Goal: Navigation & Orientation: Find specific page/section

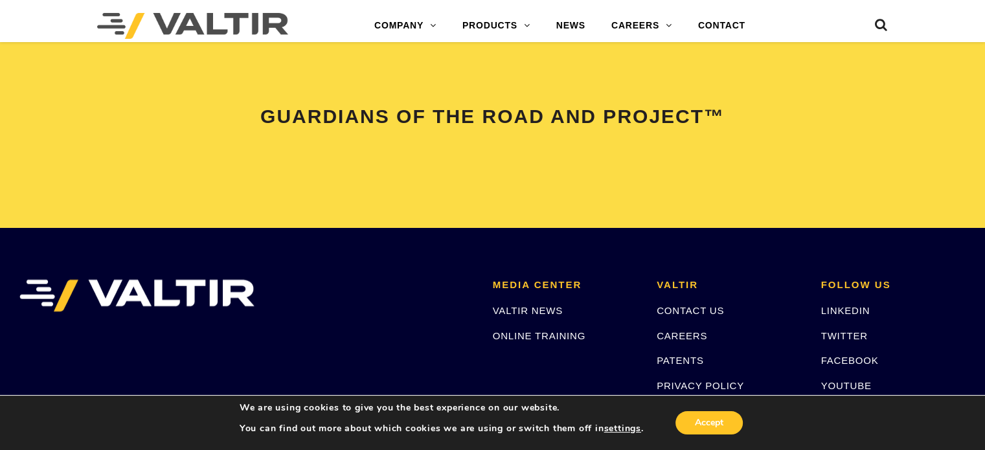
scroll to position [2591, 0]
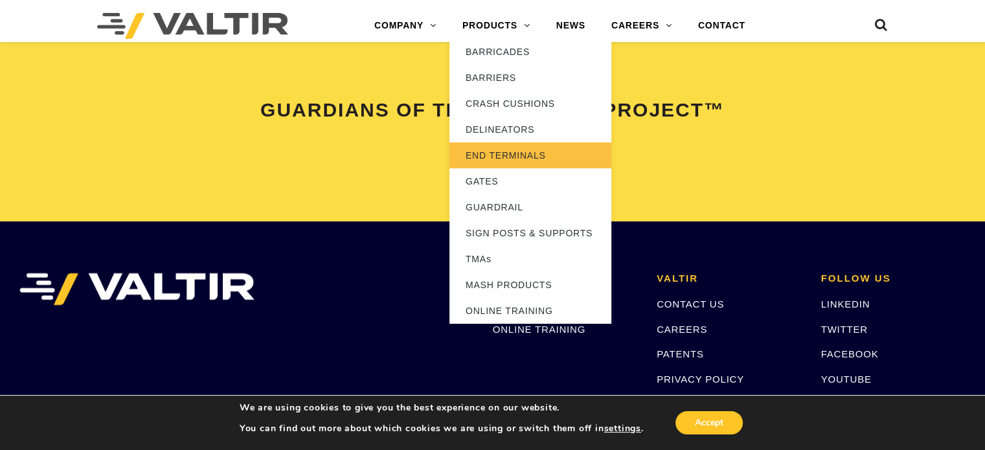
click at [516, 153] on link "END TERMINALS" at bounding box center [530, 155] width 162 height 26
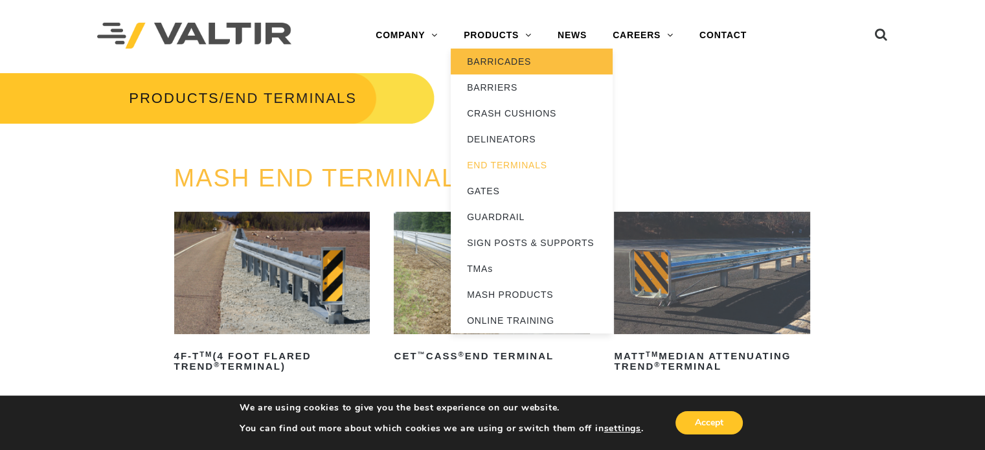
click at [513, 56] on link "BARRICADES" at bounding box center [532, 62] width 162 height 26
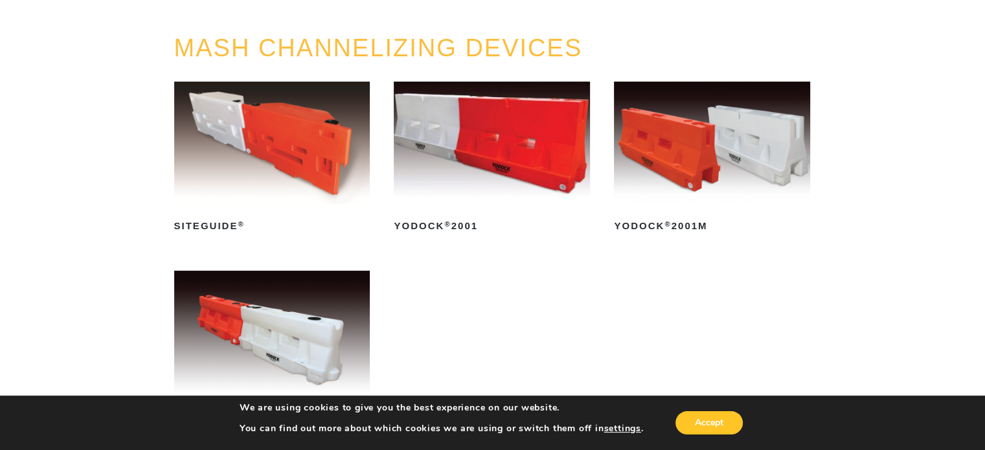
scroll to position [194, 0]
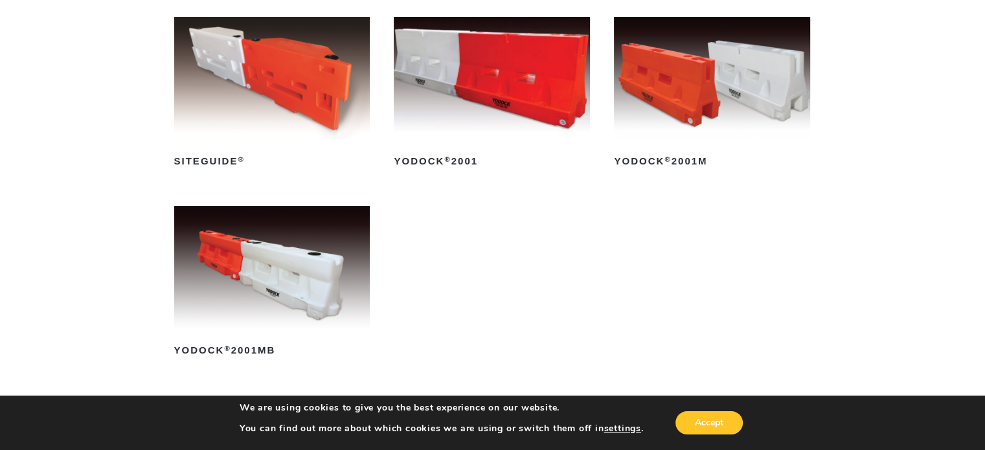
click at [641, 111] on img at bounding box center [712, 78] width 196 height 122
